Goal: Share content: Share content

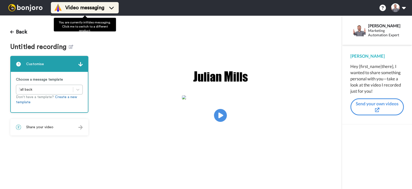
click at [74, 9] on span "Video messaging" at bounding box center [84, 7] width 39 height 7
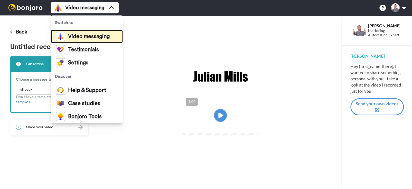
click at [95, 35] on span "Video messaging" at bounding box center [89, 36] width 42 height 5
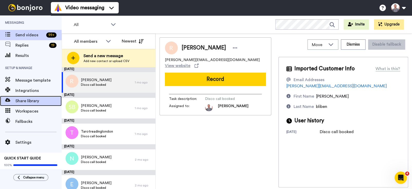
click at [39, 100] on span "Share library" at bounding box center [38, 101] width 46 height 6
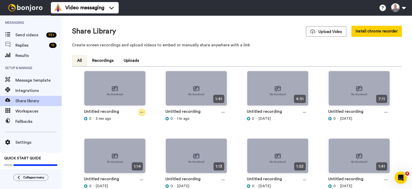
click at [141, 113] on icon at bounding box center [141, 112] width 3 height 4
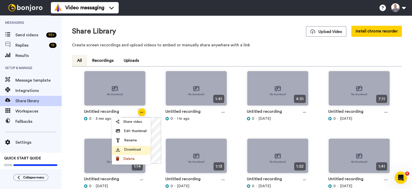
click at [138, 147] on span "Download" at bounding box center [132, 149] width 17 height 5
